Goal: Find specific page/section: Find specific page/section

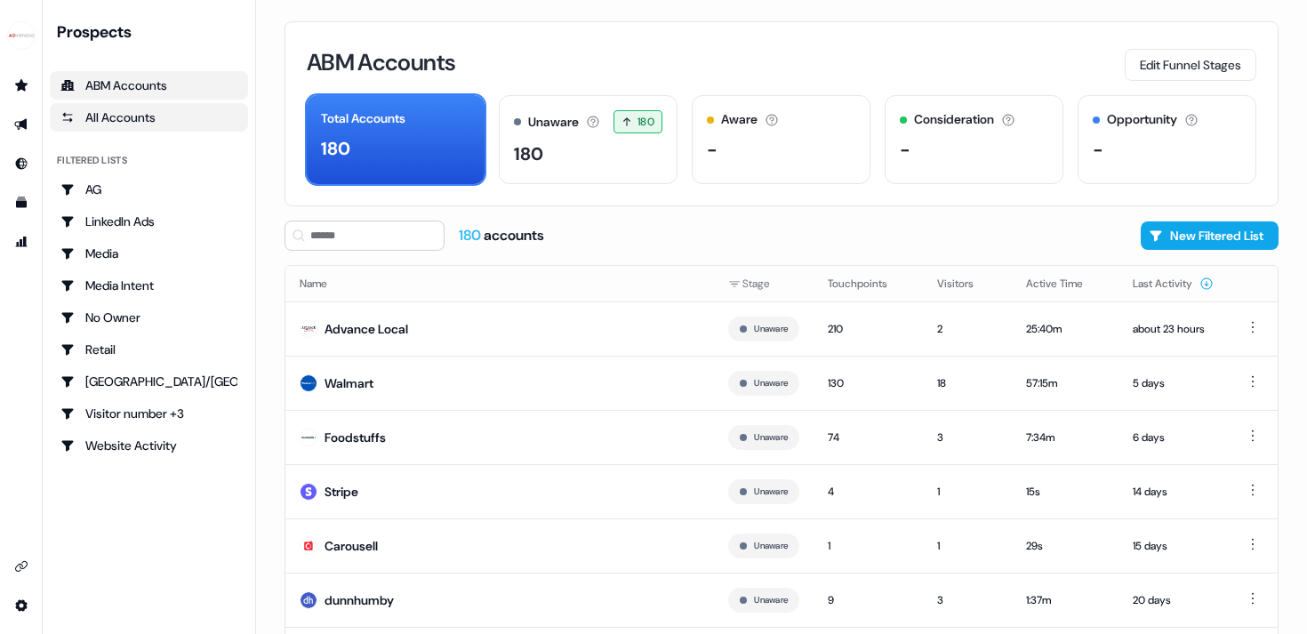
click at [94, 124] on div "All Accounts" at bounding box center [148, 117] width 177 height 18
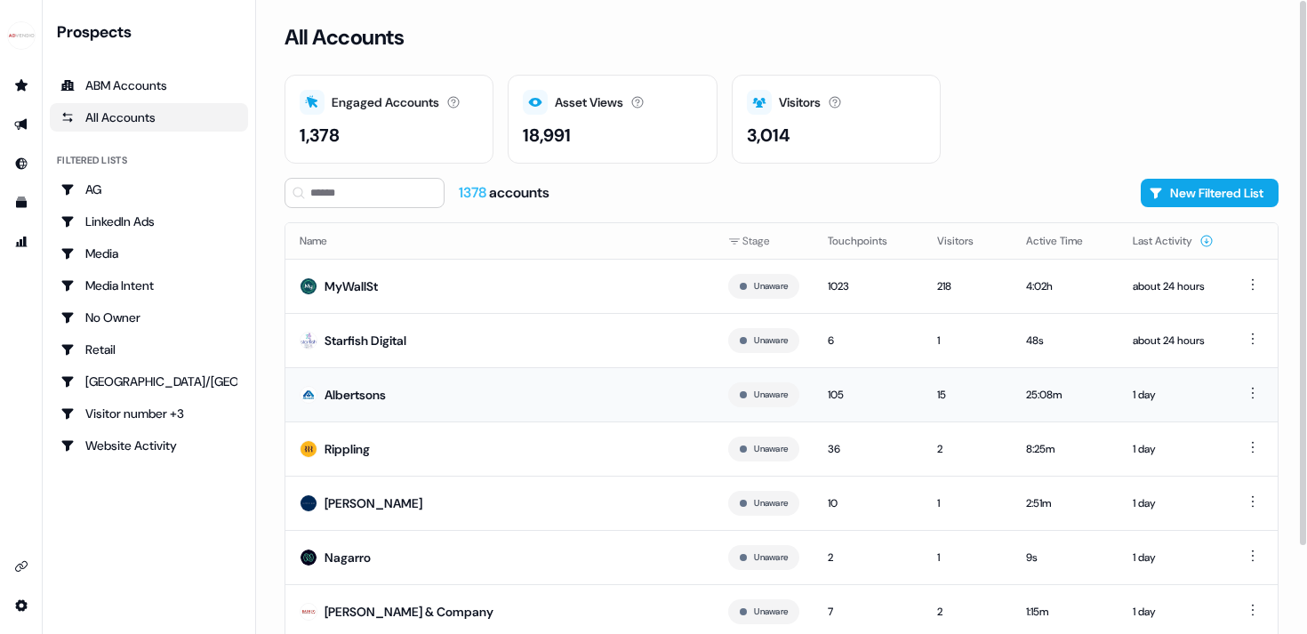
click at [374, 392] on div "Albertsons" at bounding box center [354, 395] width 61 height 18
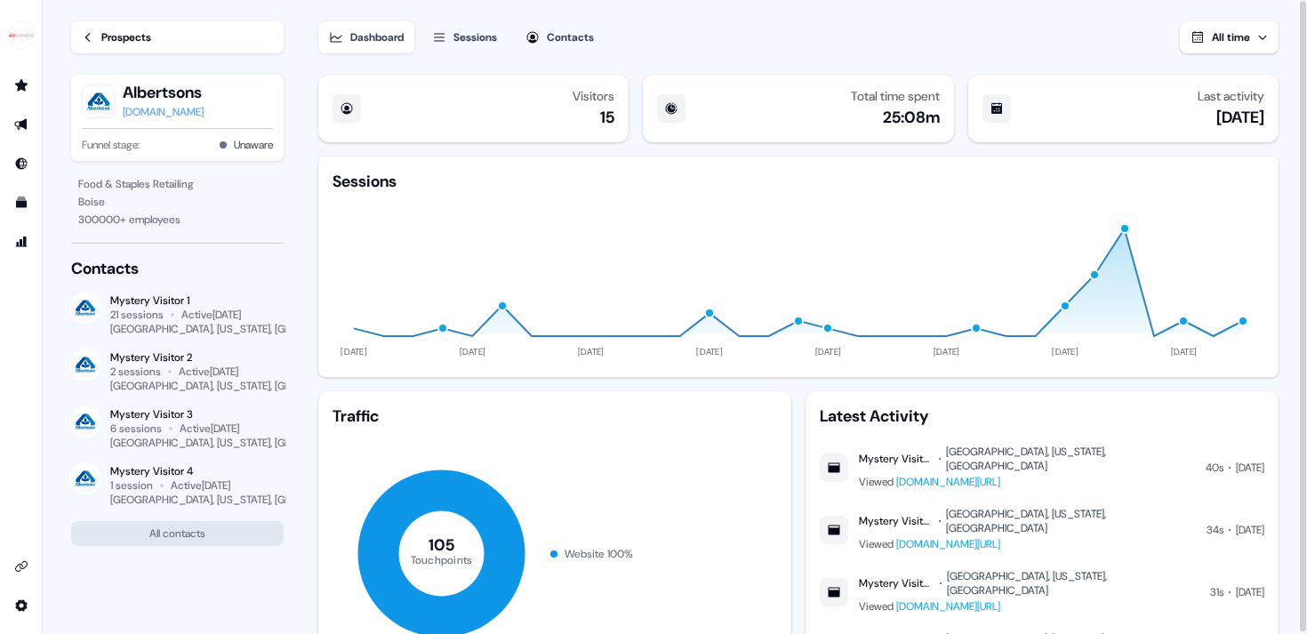
click at [486, 39] on div "Sessions" at bounding box center [475, 37] width 44 height 18
